Goal: Task Accomplishment & Management: Manage account settings

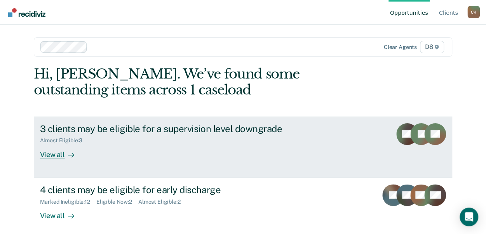
click at [54, 153] on div "View all" at bounding box center [61, 151] width 43 height 15
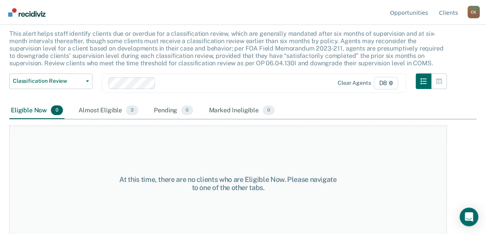
scroll to position [53, 0]
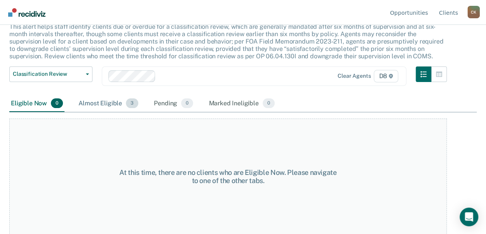
click at [109, 107] on div "Almost Eligible 3" at bounding box center [108, 103] width 63 height 17
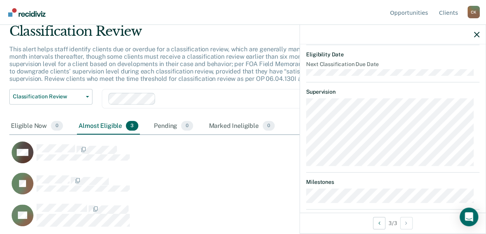
scroll to position [194, 0]
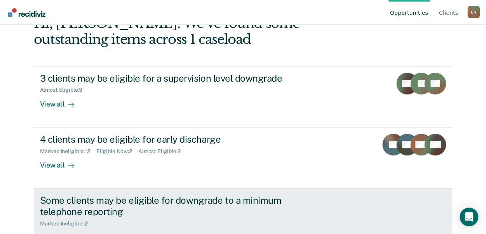
scroll to position [78, 0]
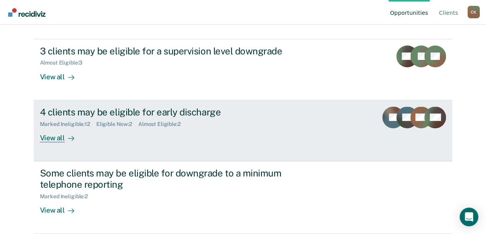
click at [54, 136] on div "View all" at bounding box center [61, 134] width 43 height 15
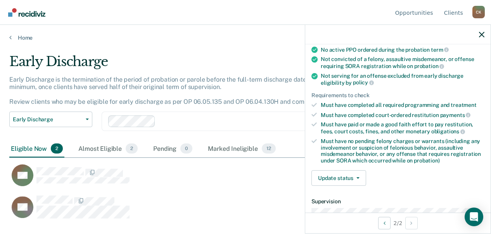
scroll to position [116, 0]
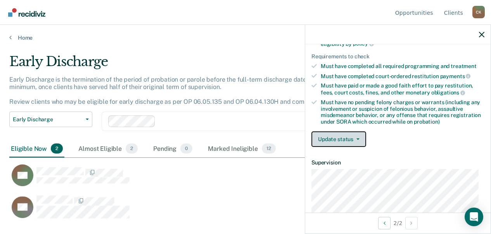
click at [339, 133] on button "Update status" at bounding box center [339, 139] width 55 height 16
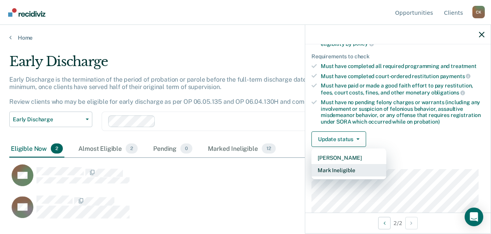
click at [346, 169] on button "Mark Ineligible" at bounding box center [349, 170] width 75 height 12
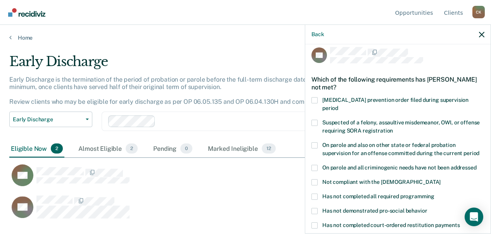
scroll to position [0, 0]
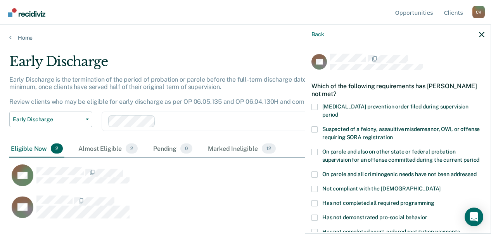
click at [315, 200] on span at bounding box center [315, 203] width 6 height 6
click at [435, 200] on input "Has not completed all required programming" at bounding box center [435, 200] width 0 height 0
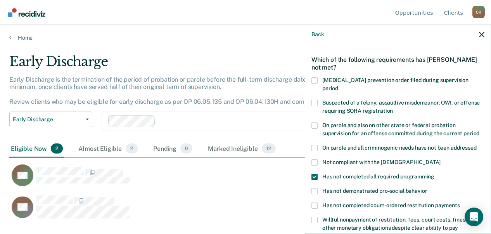
scroll to position [39, 0]
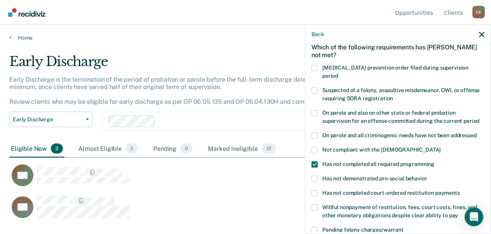
click at [317, 190] on span at bounding box center [315, 193] width 6 height 6
click at [460, 190] on input "Has not completed court-ordered restitution payments" at bounding box center [460, 190] width 0 height 0
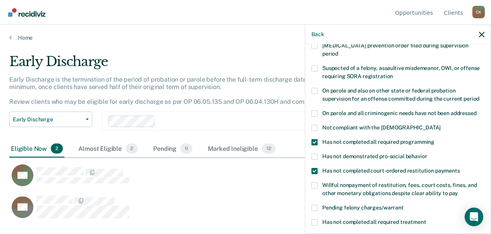
scroll to position [78, 0]
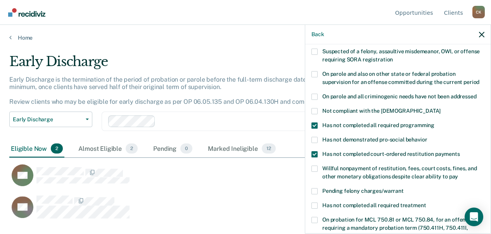
click at [315, 165] on span at bounding box center [315, 168] width 6 height 6
click at [458, 173] on input "Willful nonpayment of restitution, fees, court costs, fines, and other monetary…" at bounding box center [458, 173] width 0 height 0
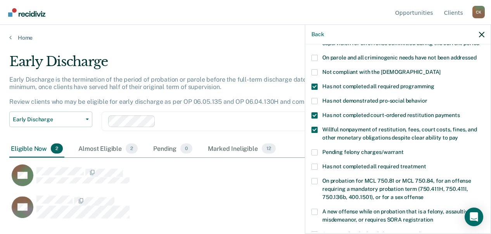
click at [314, 163] on span at bounding box center [315, 166] width 6 height 6
click at [426, 163] on input "Has not completed all required treatment" at bounding box center [426, 163] width 0 height 0
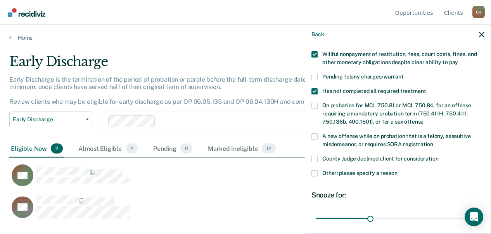
scroll to position [233, 0]
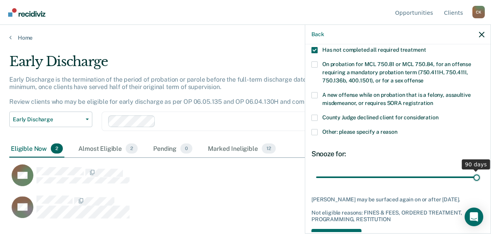
drag, startPoint x: 366, startPoint y: 166, endPoint x: 482, endPoint y: 170, distance: 116.5
type input "90"
click at [480, 170] on input "range" at bounding box center [398, 177] width 164 height 14
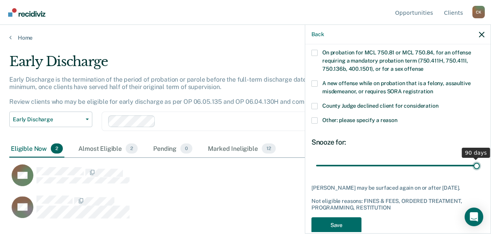
scroll to position [250, 0]
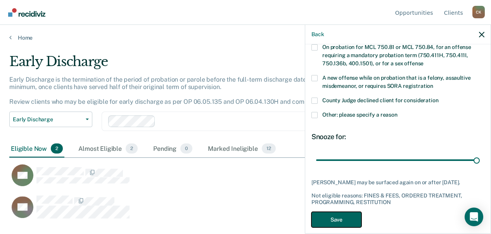
click at [352, 212] on button "Save" at bounding box center [337, 220] width 50 height 16
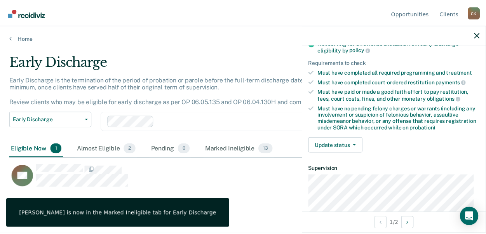
scroll to position [95, 0]
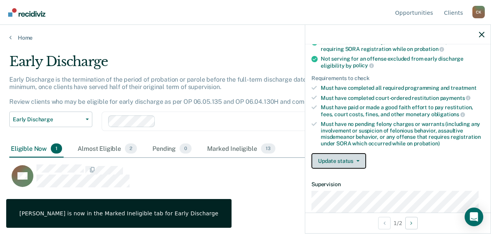
click at [342, 159] on button "Update status" at bounding box center [339, 161] width 55 height 16
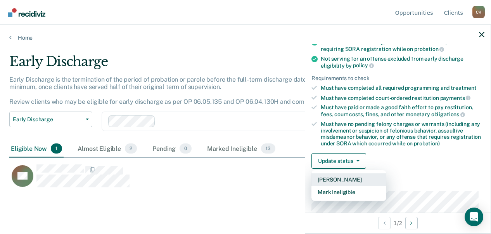
click at [380, 174] on button "[PERSON_NAME]" at bounding box center [349, 179] width 75 height 12
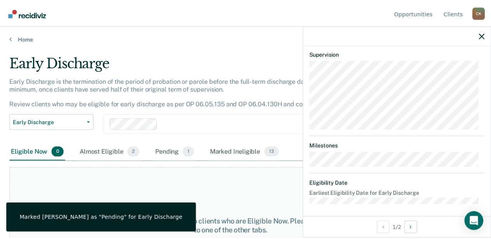
scroll to position [265, 0]
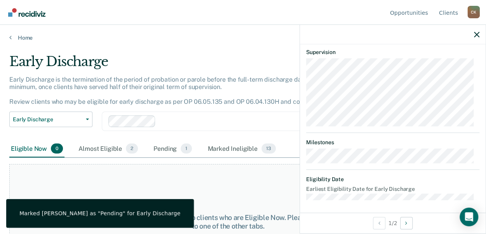
click at [249, 189] on div "At this time, there are no clients who are Eligible Now. Please navigate to one…" at bounding box center [227, 222] width 437 height 116
click at [475, 15] on div "C K" at bounding box center [473, 12] width 12 height 12
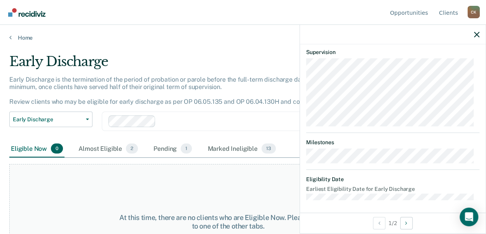
click at [219, 188] on div "At this time, there are no clients who are Eligible Now. Please navigate to one…" at bounding box center [227, 222] width 437 height 116
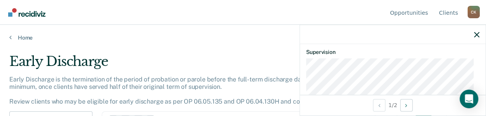
click at [2, 27] on div "Home" at bounding box center [243, 33] width 486 height 16
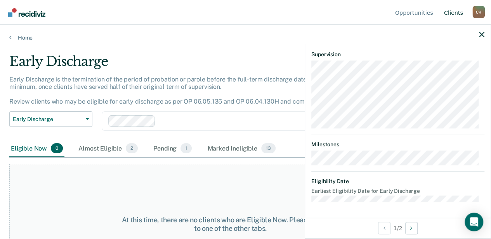
scroll to position [259, 0]
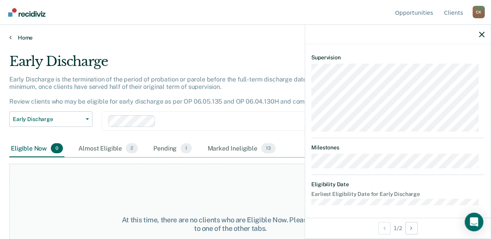
click at [33, 36] on link "Home" at bounding box center [245, 37] width 472 height 7
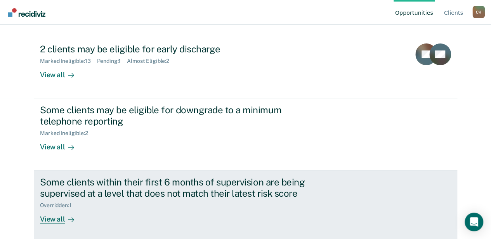
scroll to position [143, 0]
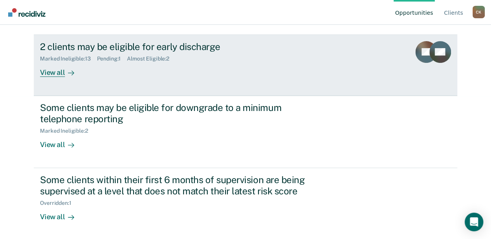
click at [49, 71] on div "View all" at bounding box center [61, 69] width 43 height 15
